Goal: Find specific page/section: Find specific page/section

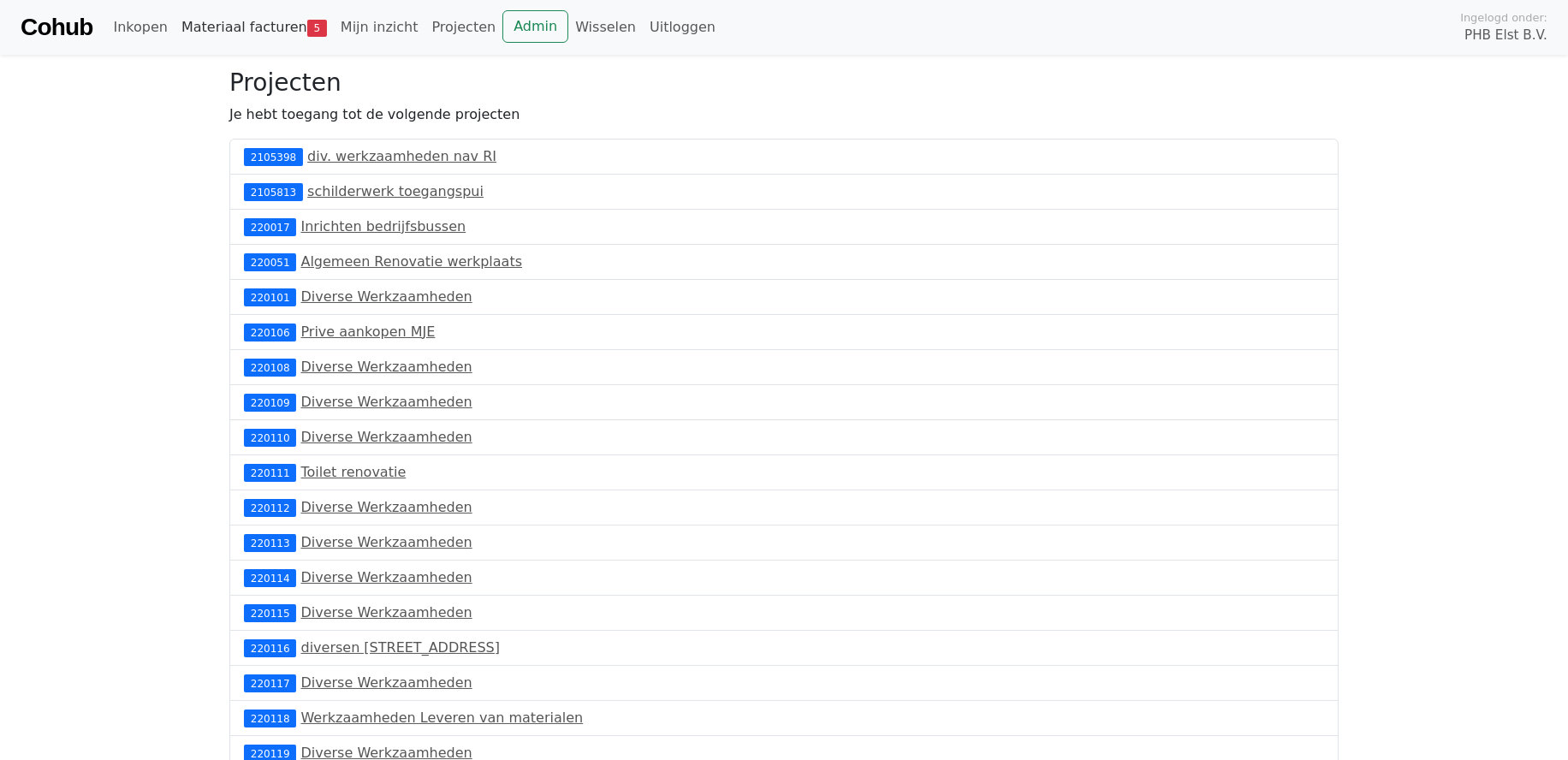
click at [244, 27] on link "Materiaal facturen 5" at bounding box center [254, 27] width 159 height 35
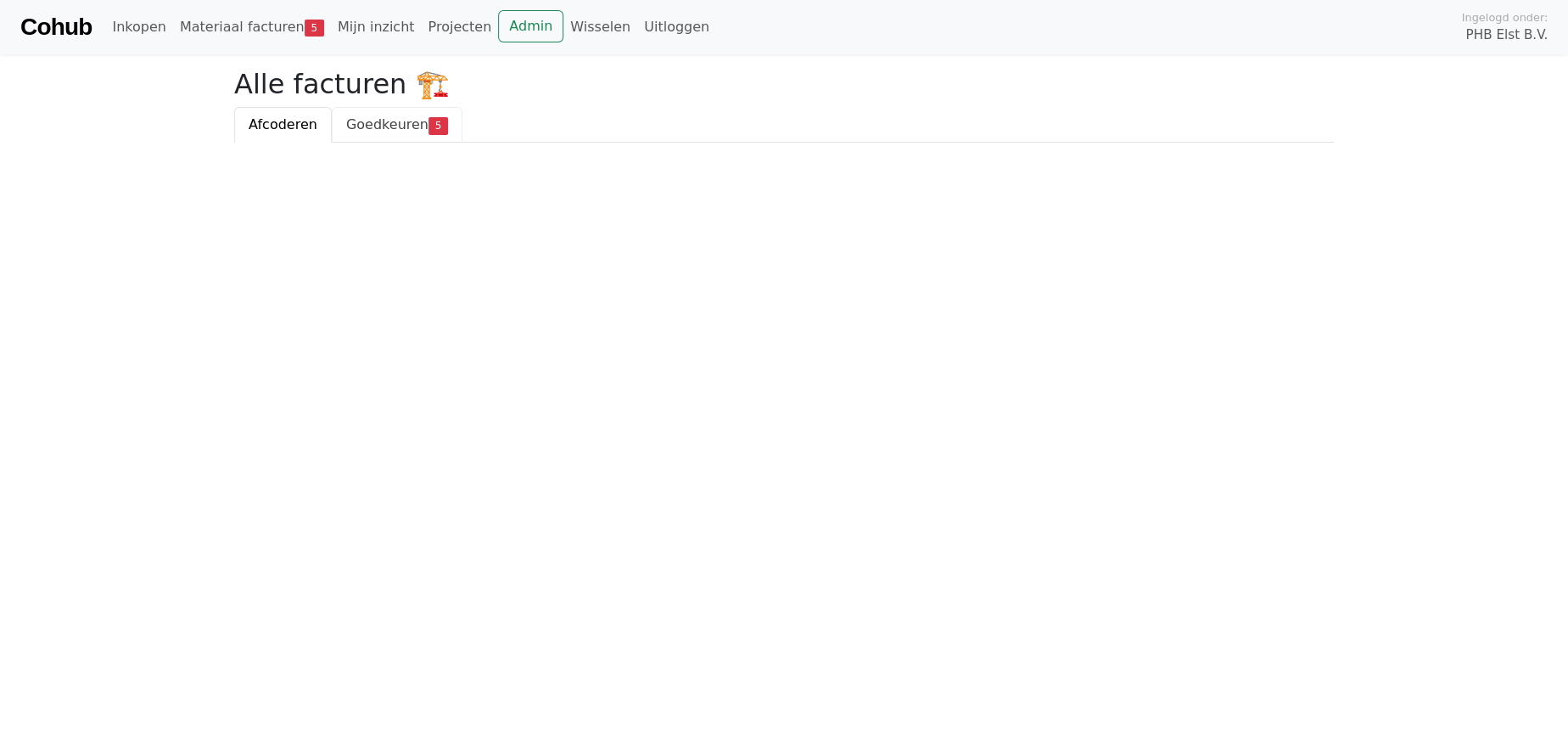
click at [409, 123] on span "Goedkeuren" at bounding box center [388, 125] width 82 height 16
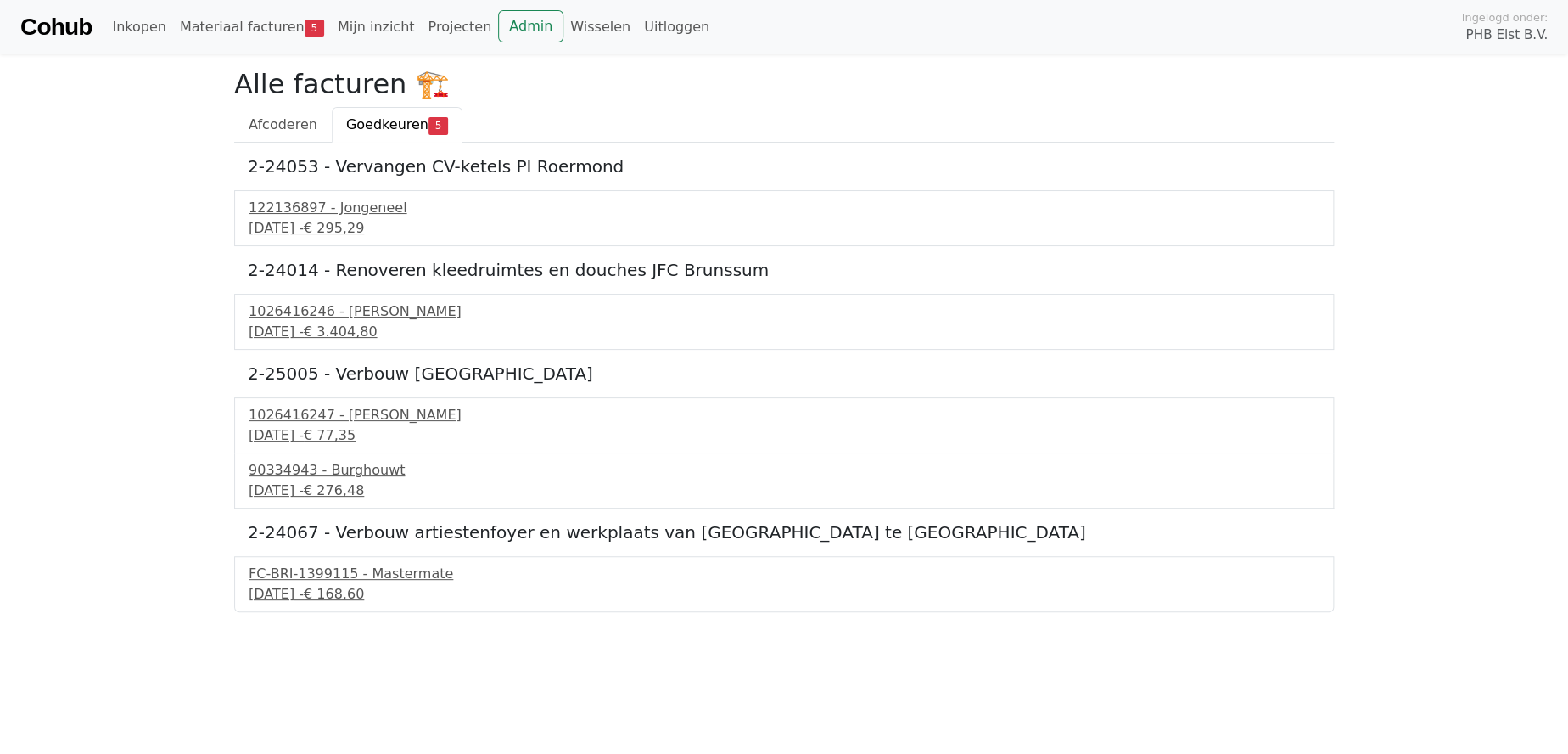
click at [58, 32] on link "Cohub" at bounding box center [55, 27] width 71 height 40
